Goal: Task Accomplishment & Management: Manage account settings

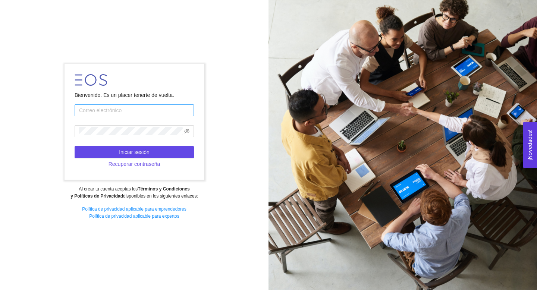
click at [135, 110] on input "text" at bounding box center [134, 110] width 119 height 12
type input "[EMAIL_ADDRESS][DOMAIN_NAME]"
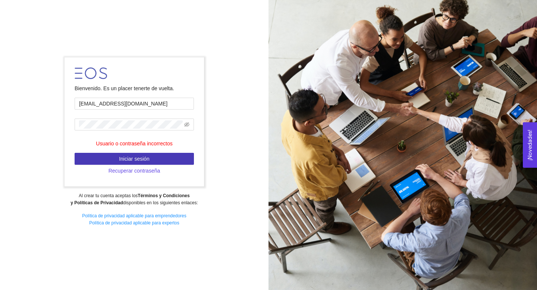
click at [145, 162] on span "Iniciar sesión" at bounding box center [134, 159] width 31 height 8
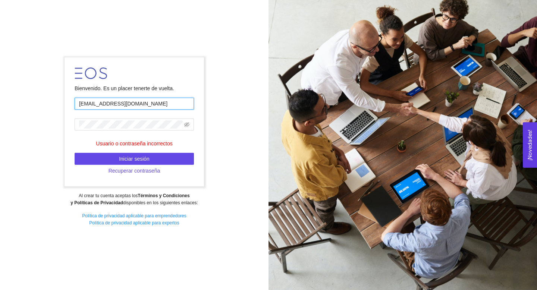
click at [162, 106] on input "emprendimientoqro@servicios.tec.mx" at bounding box center [134, 104] width 119 height 12
click at [216, 72] on div "Bienvenido. Es un placer tenerte de vuelta. Este campo es requerido. Usuario o …" at bounding box center [134, 145] width 269 height 185
click at [163, 93] on form "Bienvenido. Es un placer tenerte de vuelta. Este campo es requerido. Usuario o …" at bounding box center [134, 121] width 139 height 129
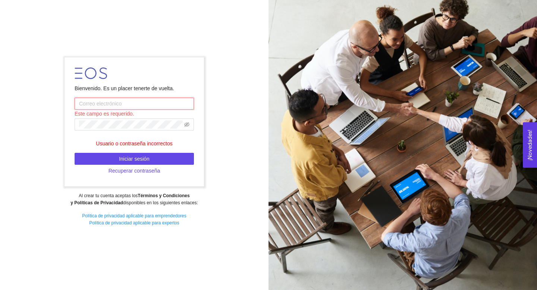
click at [163, 106] on input "text" at bounding box center [134, 104] width 119 height 12
click at [248, 122] on div "Bienvenido. Es un placer tenerte de vuelta. Este campo es requerido. Usuario o …" at bounding box center [134, 145] width 269 height 185
click at [140, 107] on input "text" at bounding box center [134, 104] width 119 height 12
type input "emprendimientoqro@servicios.tec.mx"
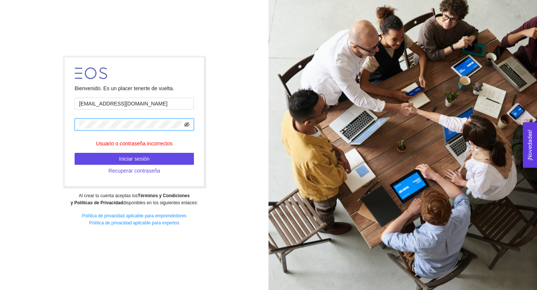
click at [187, 123] on icon "eye-invisible" at bounding box center [186, 124] width 5 height 5
click at [125, 156] on span "Iniciar sesión" at bounding box center [134, 159] width 31 height 8
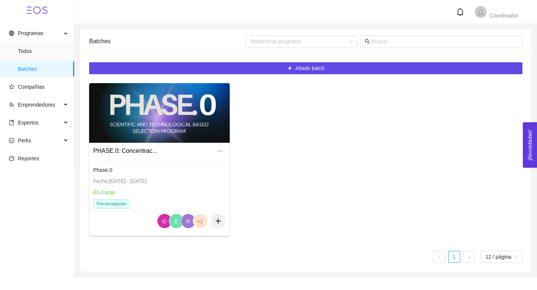
click at [150, 118] on div at bounding box center [159, 113] width 141 height 60
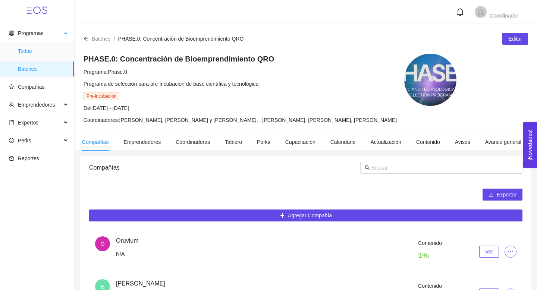
click at [39, 53] on span "Todos" at bounding box center [43, 51] width 50 height 15
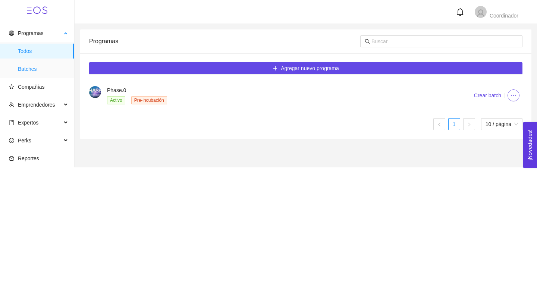
click at [36, 71] on span "Batches" at bounding box center [43, 69] width 50 height 15
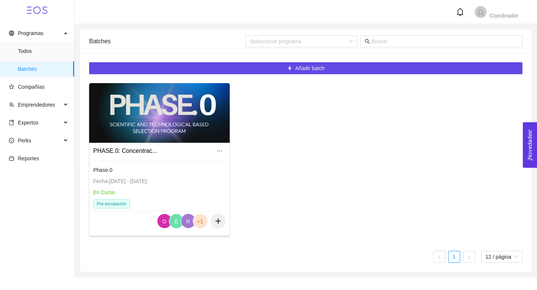
click at [152, 177] on div "Fecha: 01/01/2024 - 31/12/2025" at bounding box center [159, 181] width 132 height 8
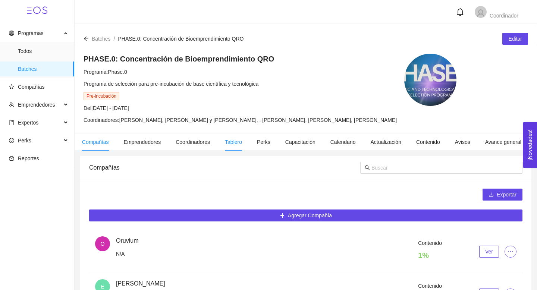
click at [246, 151] on li "Tablero" at bounding box center [234, 142] width 32 height 17
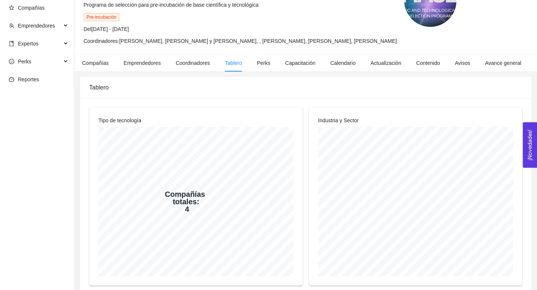
scroll to position [66, 0]
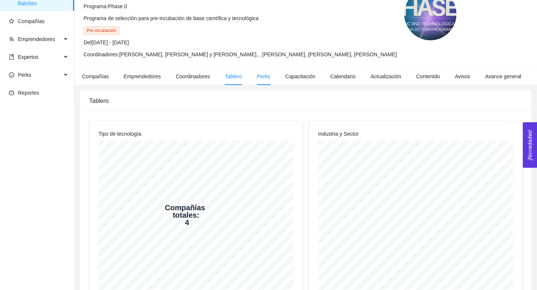
click at [262, 85] on li "Perks" at bounding box center [264, 76] width 28 height 17
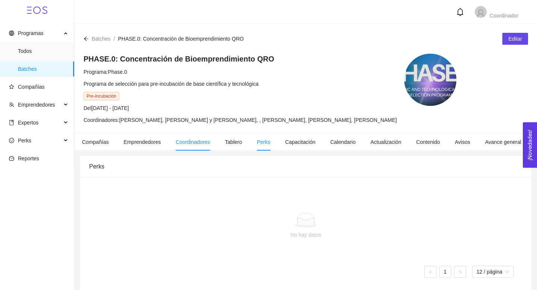
scroll to position [19, 0]
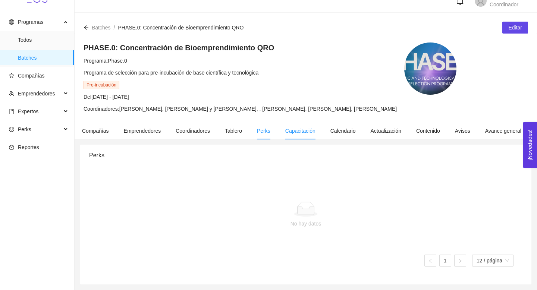
click at [301, 133] on span "Capacitación" at bounding box center [300, 131] width 30 height 6
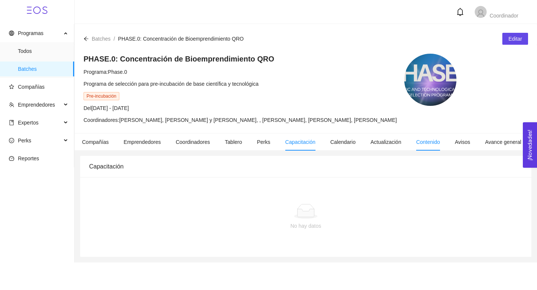
click at [433, 145] on span "Contenido" at bounding box center [428, 142] width 24 height 6
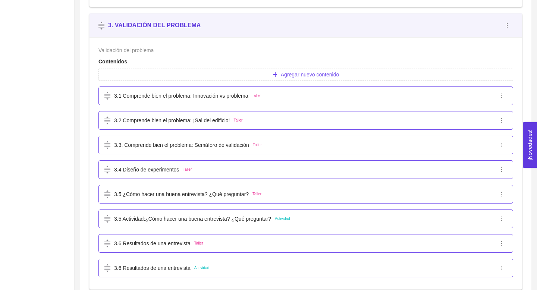
scroll to position [894, 0]
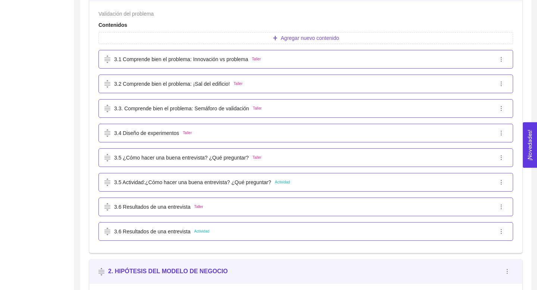
click at [355, 15] on div "Validación del problema" at bounding box center [306, 14] width 415 height 8
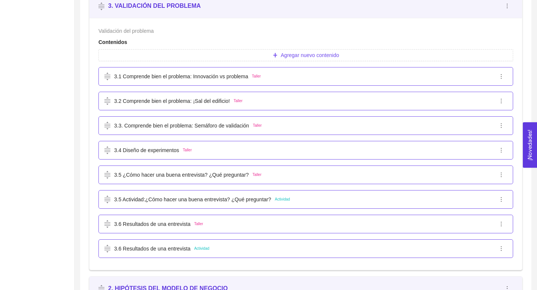
scroll to position [876, 0]
